Goal: Transaction & Acquisition: Purchase product/service

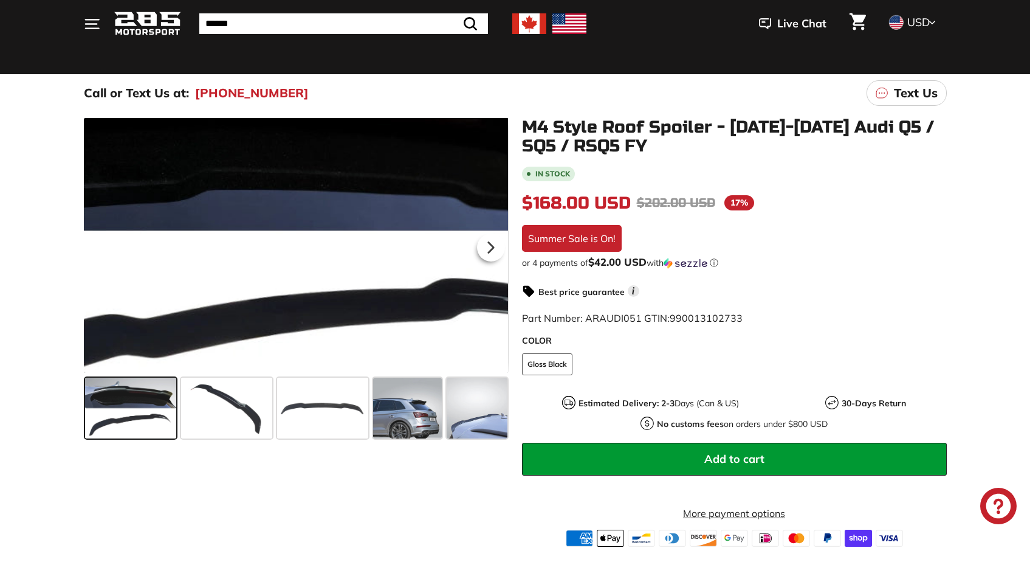
scroll to position [94, 0]
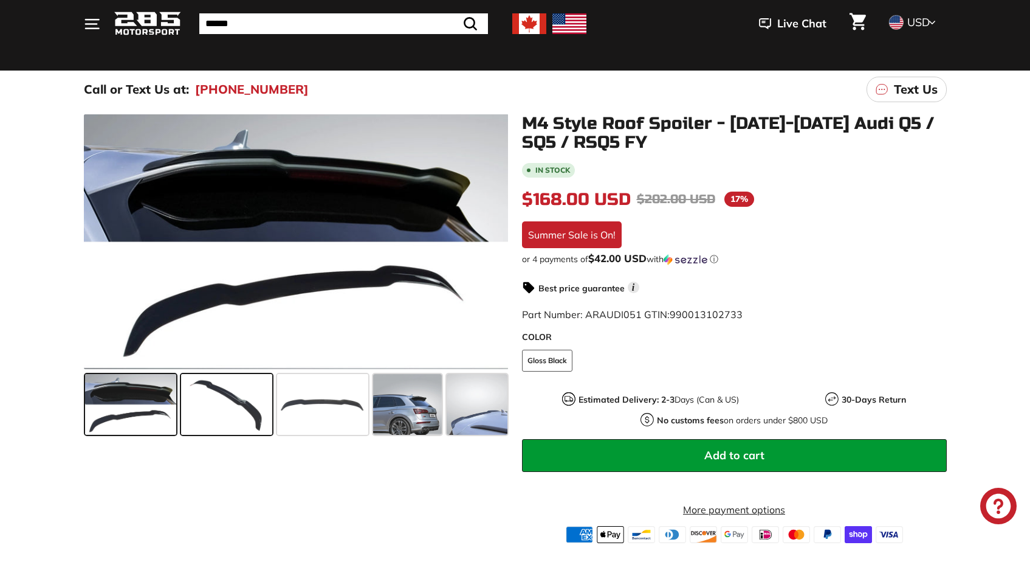
click at [241, 392] on span at bounding box center [226, 404] width 91 height 61
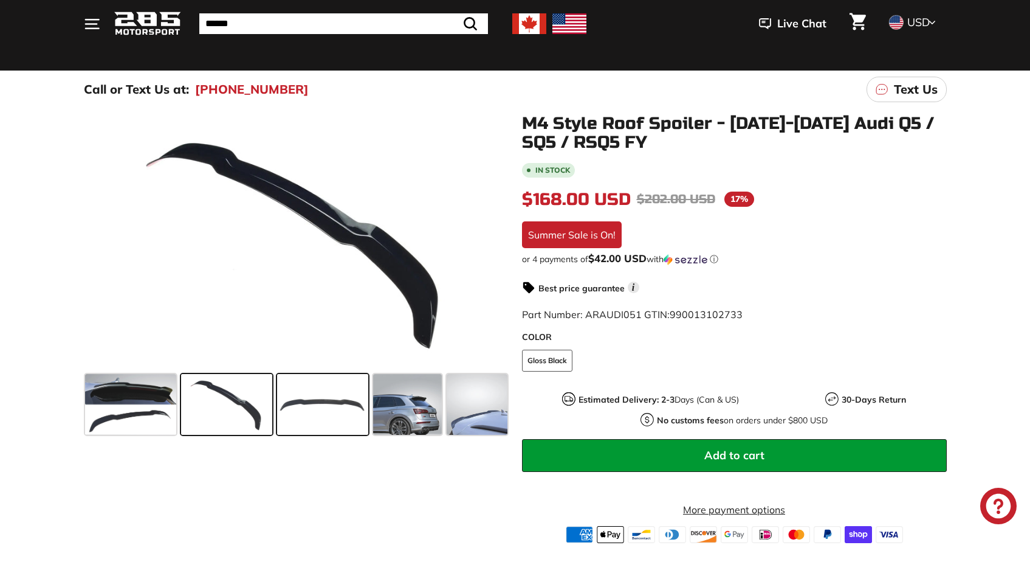
click at [300, 407] on span at bounding box center [322, 404] width 91 height 61
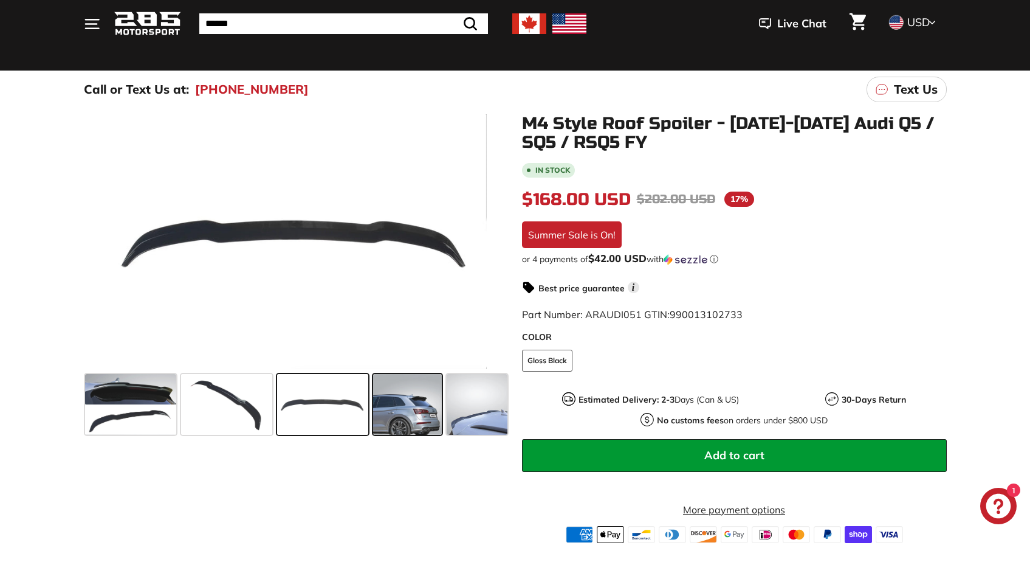
click at [399, 413] on span at bounding box center [407, 404] width 69 height 61
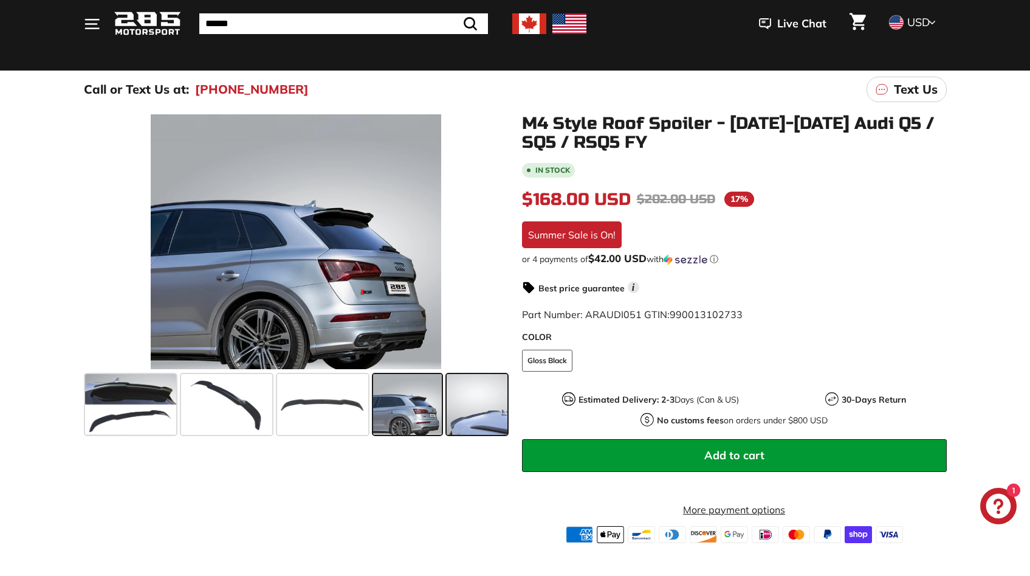
click at [458, 422] on span at bounding box center [477, 404] width 61 height 61
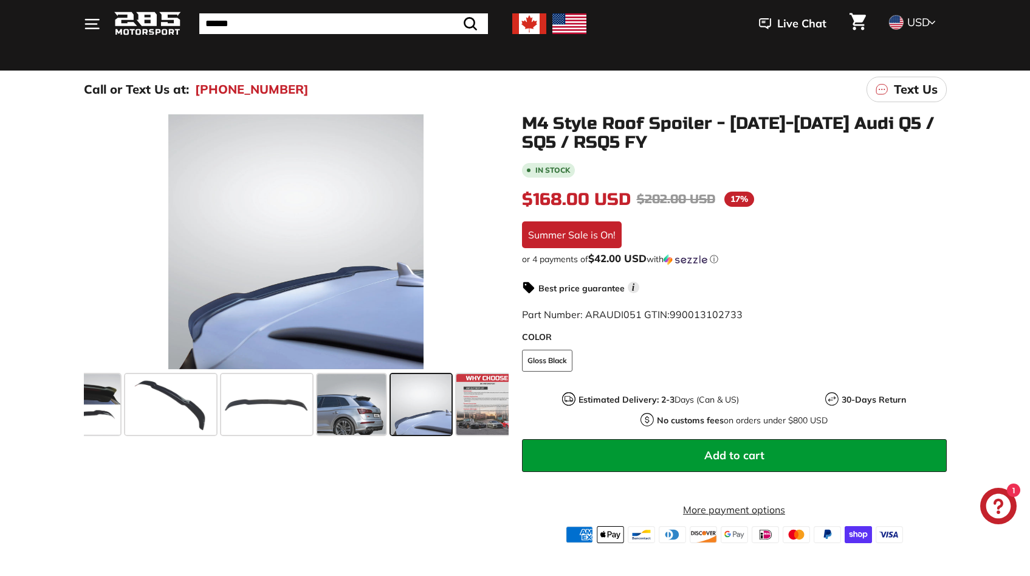
scroll to position [0, 67]
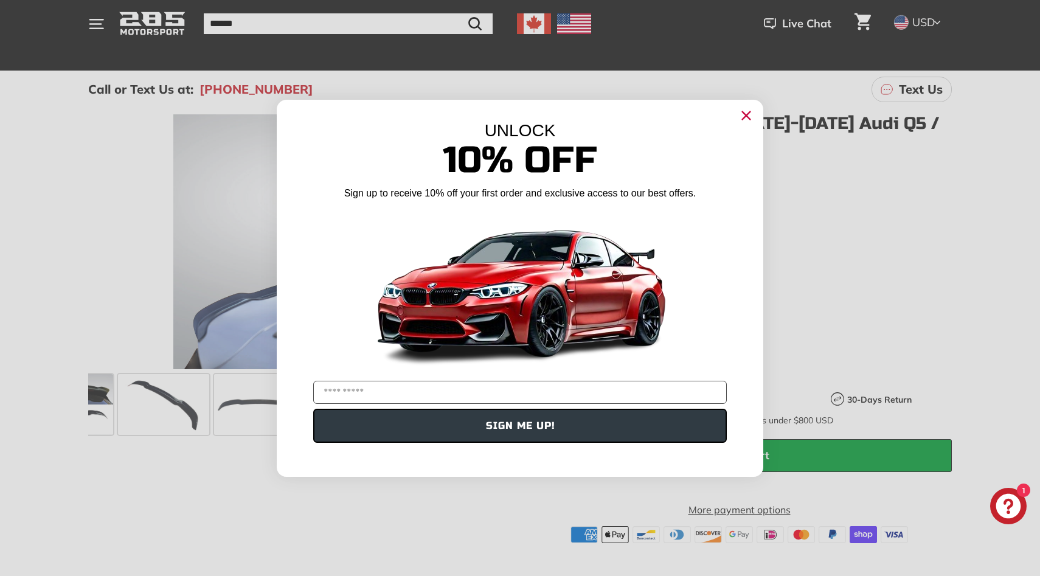
click at [742, 115] on circle "Close dialog" at bounding box center [746, 115] width 18 height 18
